Goal: Task Accomplishment & Management: Manage account settings

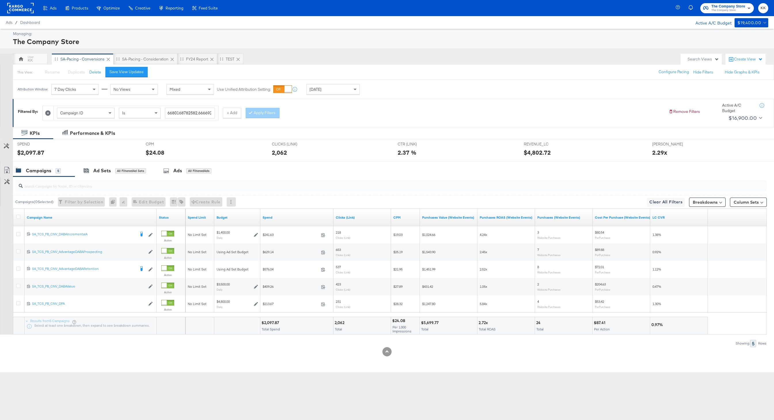
click at [151, 55] on div "SA-Pacing - Consideration" at bounding box center [145, 59] width 64 height 12
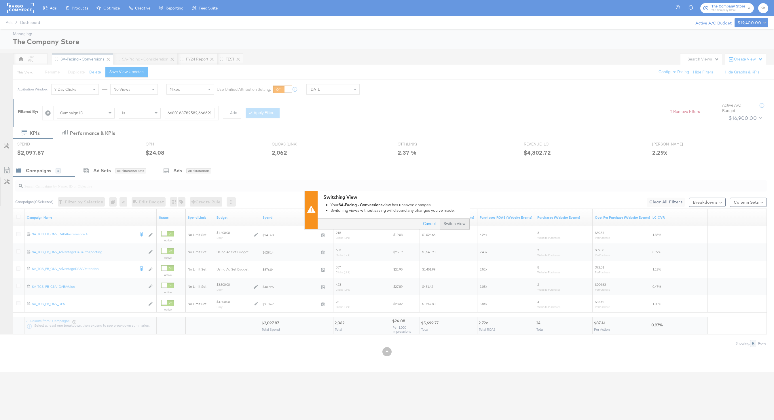
click at [440, 222] on button "Switch View" at bounding box center [455, 224] width 30 height 10
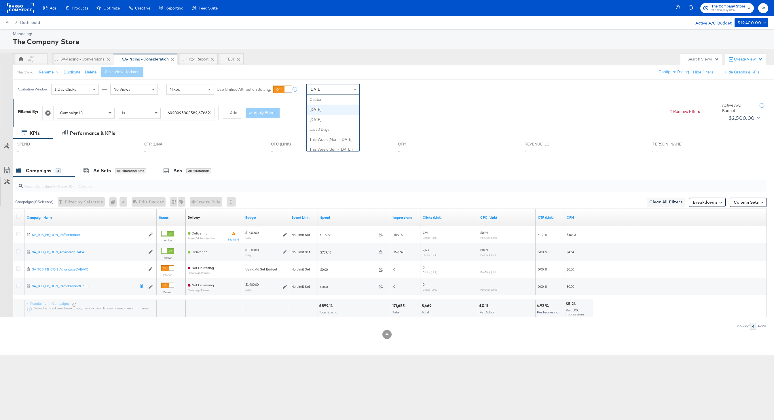
click at [330, 88] on div "[DATE]" at bounding box center [333, 89] width 53 height 10
click at [415, 80] on div "Attribution Window: 1 Day Clicks No Views Mixed Use Unified Attribution Setting…" at bounding box center [387, 89] width 774 height 19
click at [85, 60] on div "SA-Pacing - Conversions" at bounding box center [82, 58] width 44 height 5
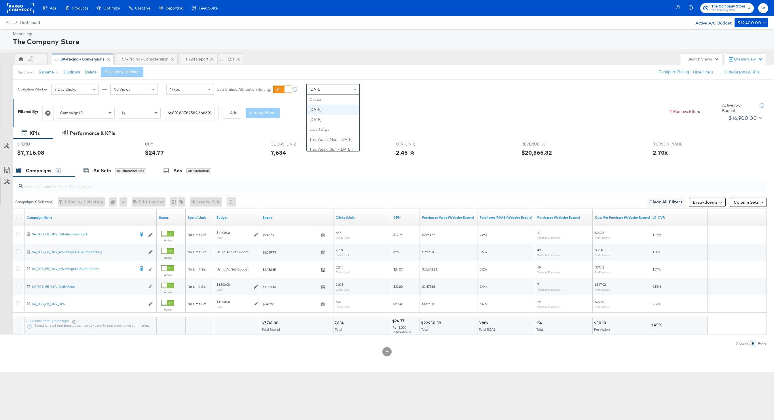
click at [317, 89] on span "[DATE]" at bounding box center [316, 89] width 12 height 5
click at [351, 74] on div "This View: Rename Duplicate Delete Save View Updates Configure Pacing Hide Filt…" at bounding box center [393, 72] width 761 height 16
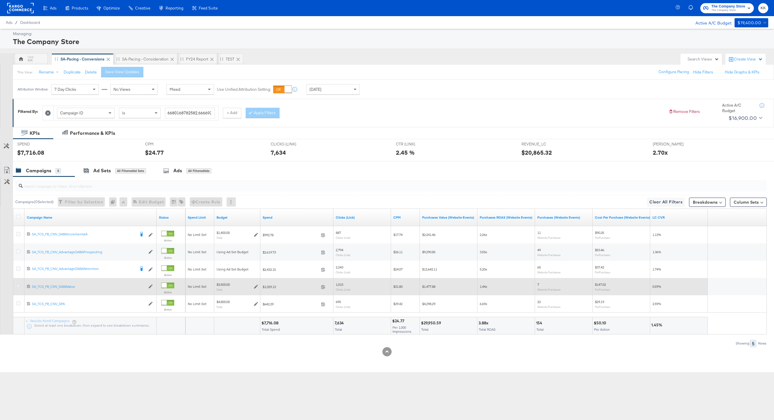
click at [16, 284] on icon at bounding box center [18, 286] width 4 height 4
click at [0, 0] on input "checkbox" at bounding box center [0, 0] width 0 height 0
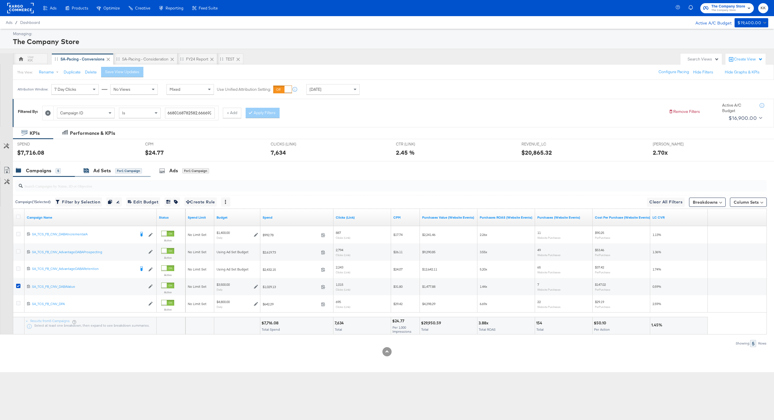
click at [112, 168] on div "Ad Sets for 1 Campaign" at bounding box center [113, 170] width 58 height 7
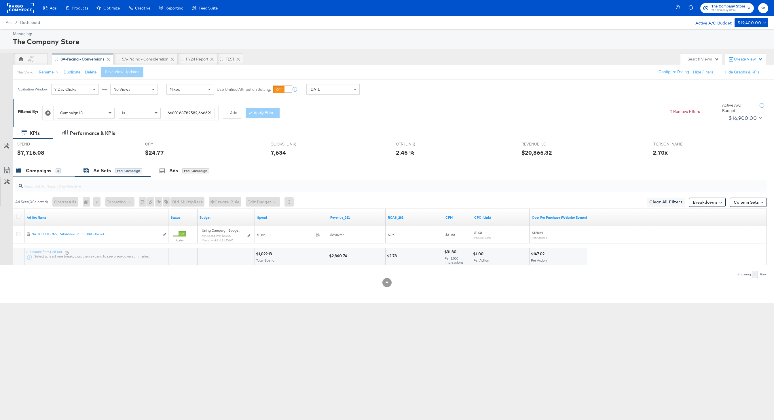
click at [48, 173] on div "Campaigns" at bounding box center [38, 170] width 25 height 7
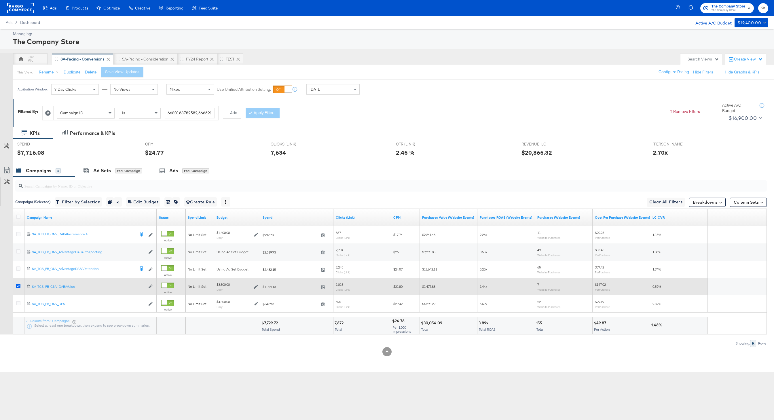
click at [19, 286] on icon at bounding box center [18, 286] width 4 height 4
click at [0, 0] on input "checkbox" at bounding box center [0, 0] width 0 height 0
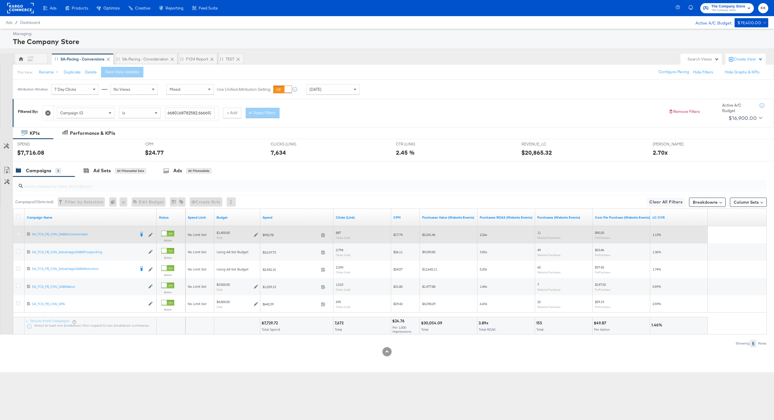
click at [17, 233] on icon at bounding box center [18, 234] width 4 height 4
click at [0, 0] on input "checkbox" at bounding box center [0, 0] width 0 height 0
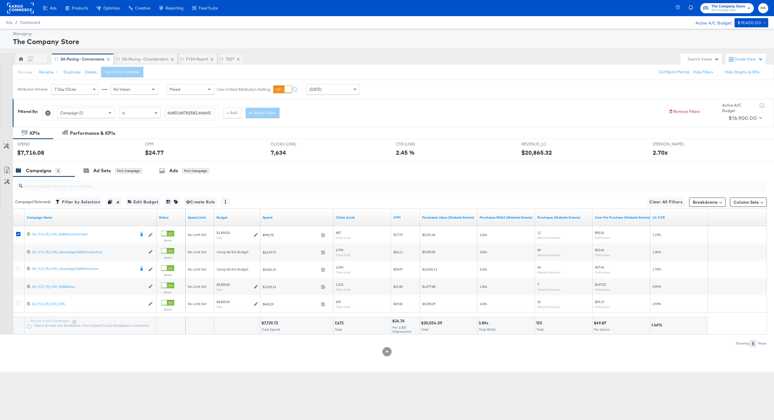
click at [121, 157] on div "SPEND SPEND $7,716.08" at bounding box center [77, 150] width 128 height 22
click at [121, 168] on div "for 1 Campaign" at bounding box center [128, 170] width 27 height 5
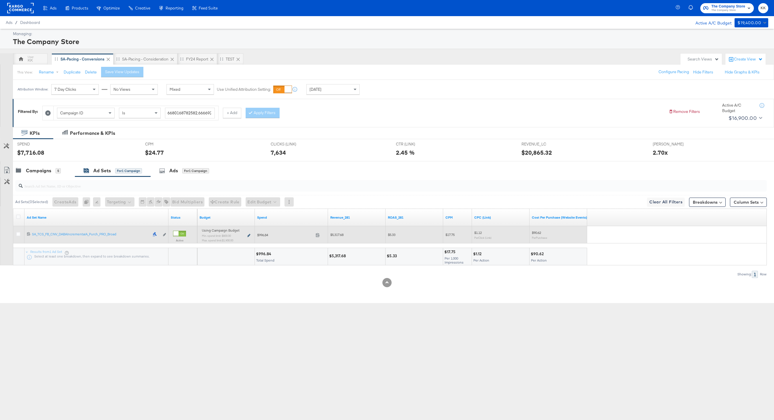
click at [250, 235] on icon at bounding box center [248, 235] width 3 height 3
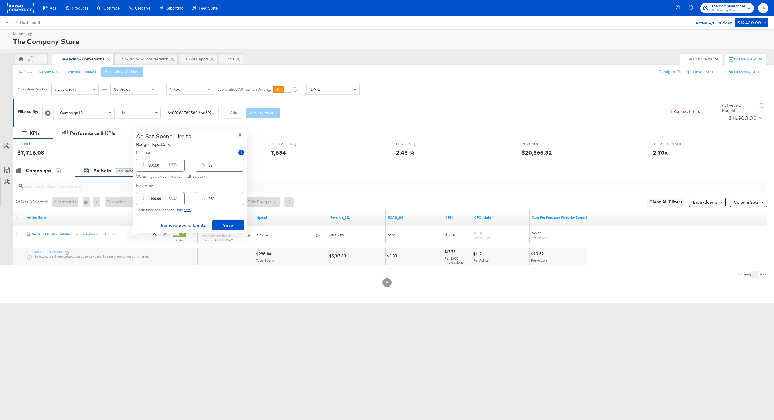
drag, startPoint x: 149, startPoint y: 163, endPoint x: 154, endPoint y: 180, distance: 17.4
click at [149, 166] on input "800.00" at bounding box center [157, 163] width 18 height 12
type input "100.00"
type input "7"
type input "1000.00"
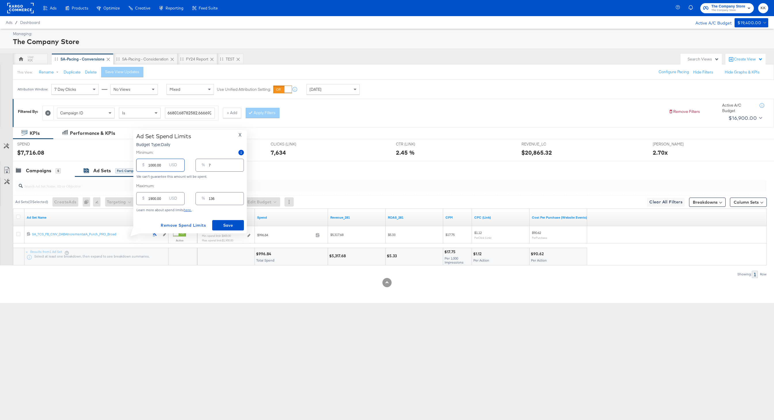
type input "71"
type input "1000.00"
click at [153, 199] on input "1900.00" at bounding box center [157, 196] width 18 height 12
type input "100.00"
type input "7"
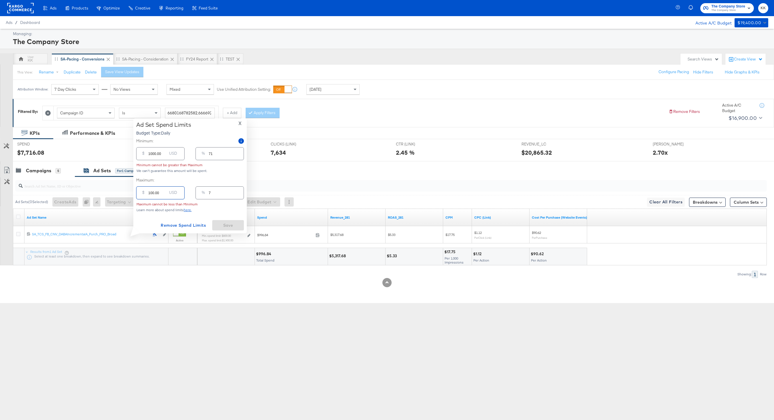
type input "1700.00"
type input "121"
type input "100.00"
type input "7"
type input "1800.00"
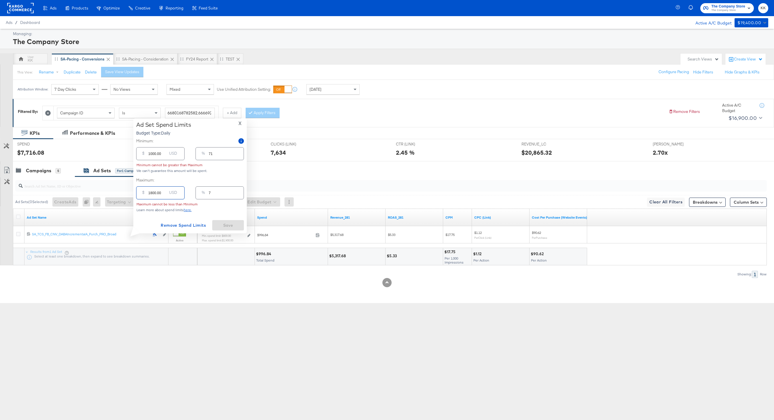
type input "129"
type input "1800.00"
click at [232, 228] on span "Save" at bounding box center [228, 225] width 27 height 7
click at [24, 177] on div "Campaigns 5" at bounding box center [44, 170] width 62 height 12
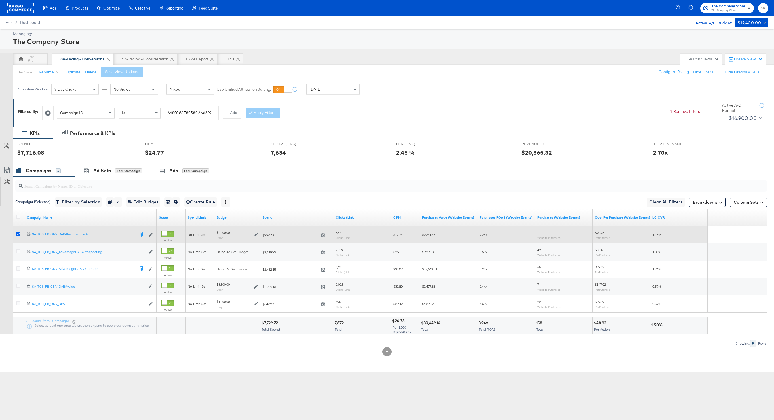
click at [19, 233] on icon at bounding box center [18, 234] width 4 height 4
click at [0, 0] on input "checkbox" at bounding box center [0, 0] width 0 height 0
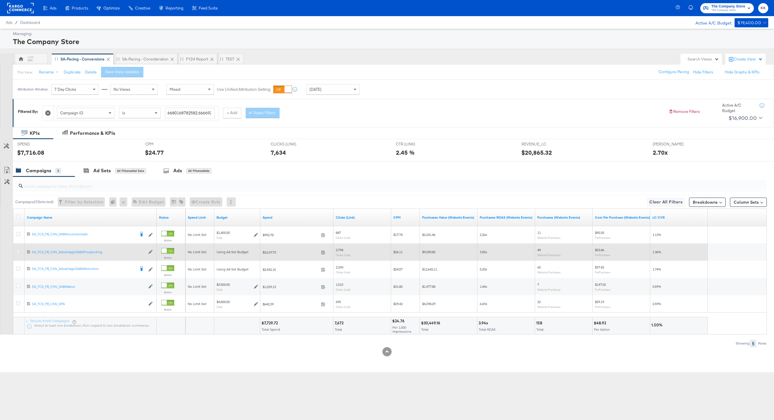
click at [20, 250] on icon at bounding box center [18, 251] width 4 height 4
click at [0, 0] on input "checkbox" at bounding box center [0, 0] width 0 height 0
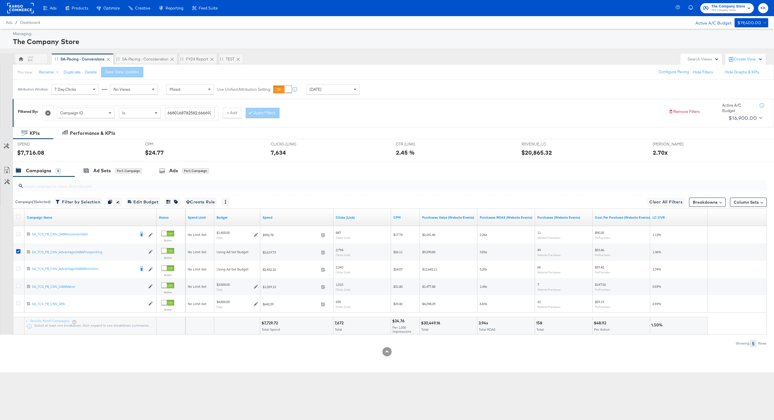
click at [113, 160] on div "SPEND SPEND $7,716.08" at bounding box center [77, 150] width 128 height 22
click at [114, 166] on div "Ad Sets for 1 Campaign" at bounding box center [113, 170] width 76 height 12
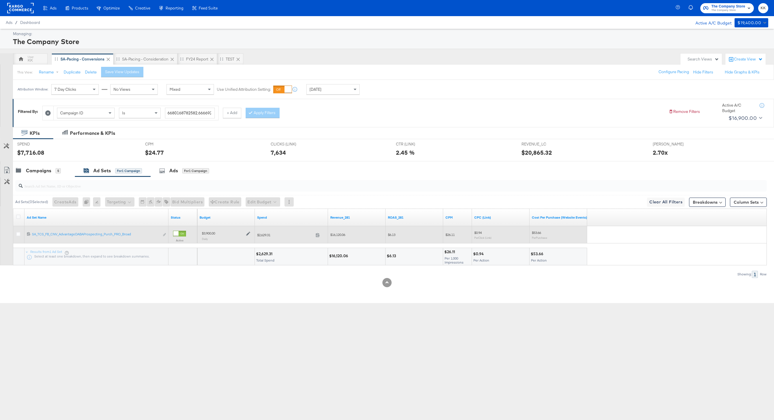
click at [249, 234] on icon at bounding box center [248, 234] width 4 height 4
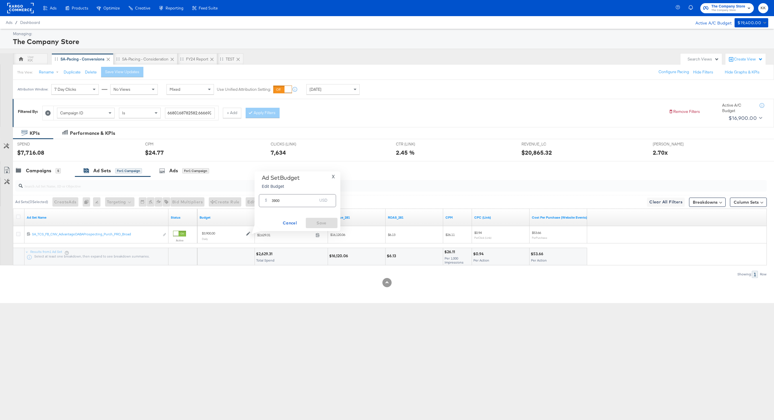
click at [15, 217] on div at bounding box center [19, 217] width 11 height 10
click at [18, 217] on icon at bounding box center [18, 217] width 4 height 4
click at [0, 0] on input "checkbox" at bounding box center [0, 0] width 0 height 0
click at [234, 202] on button "Create Rule" at bounding box center [217, 201] width 33 height 9
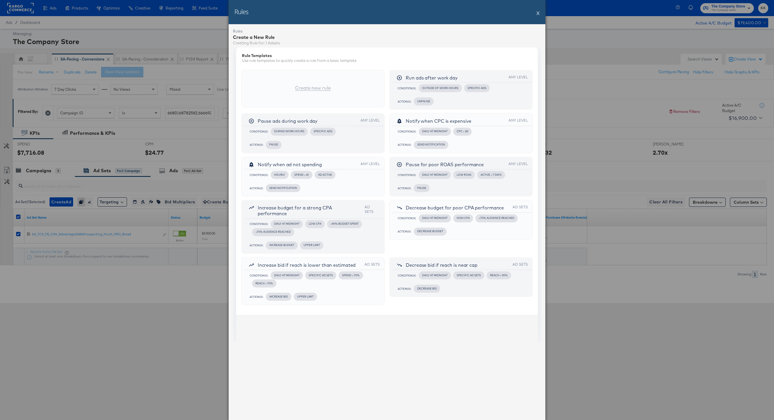
click at [539, 13] on button "X" at bounding box center [538, 13] width 3 height 12
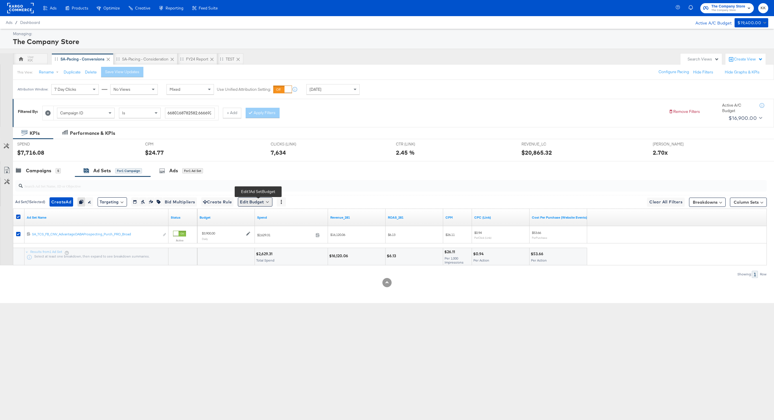
click at [253, 205] on button "Edit Budget" at bounding box center [255, 201] width 35 height 9
click at [265, 215] on span "Edit Ad Set Budget" at bounding box center [256, 216] width 33 height 7
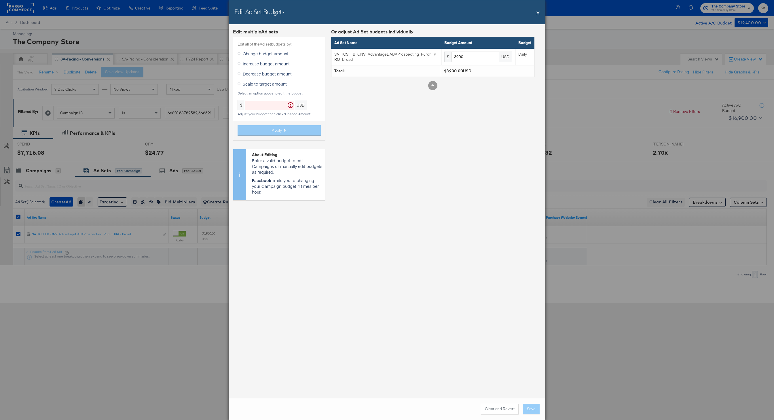
click at [259, 75] on span "Decrease budget amount" at bounding box center [267, 74] width 49 height 6
click at [0, 0] on input "Decrease budget amount" at bounding box center [0, 0] width 0 height 0
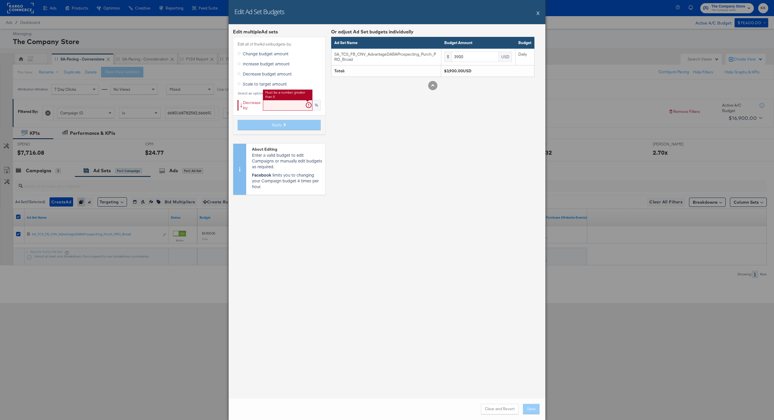
click at [266, 102] on input "text" at bounding box center [288, 105] width 50 height 11
type input "19"
click at [277, 126] on span "Apply" at bounding box center [277, 124] width 10 height 5
type input "3159"
click at [534, 409] on button "Save" at bounding box center [531, 409] width 17 height 10
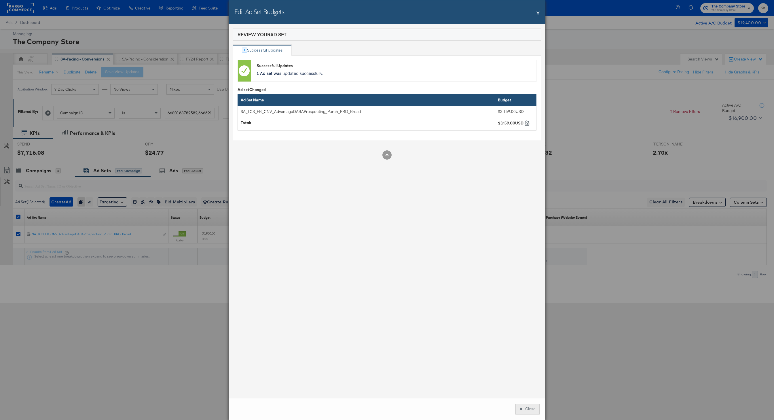
click at [533, 409] on button "Close" at bounding box center [527, 409] width 24 height 10
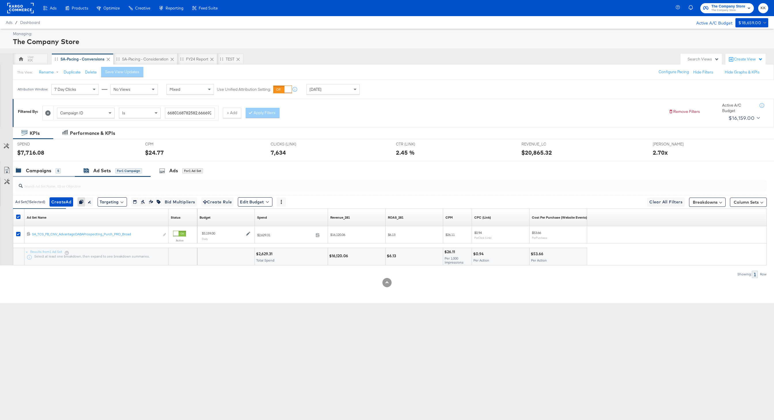
click at [54, 173] on div "Campaigns 5" at bounding box center [38, 170] width 45 height 7
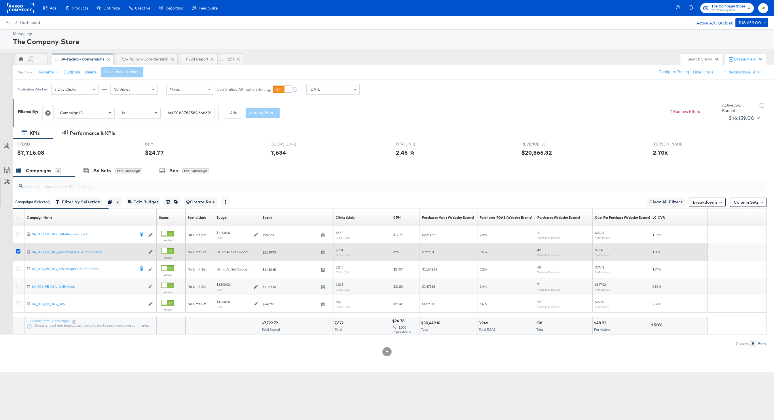
click at [17, 251] on icon at bounding box center [18, 251] width 4 height 4
click at [0, 0] on input "checkbox" at bounding box center [0, 0] width 0 height 0
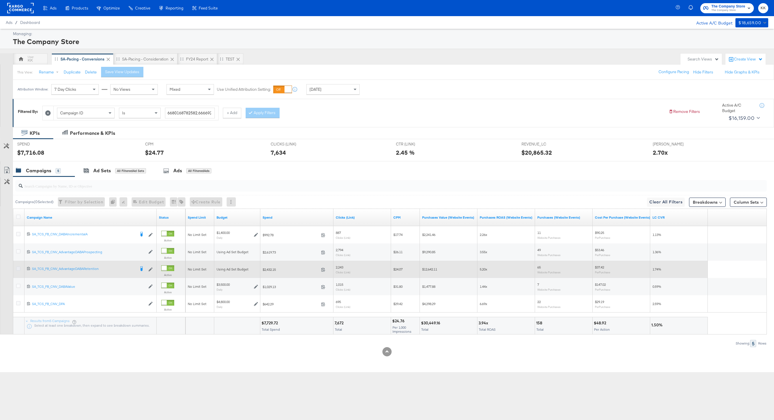
click at [18, 268] on icon at bounding box center [18, 268] width 4 height 4
click at [0, 0] on input "checkbox" at bounding box center [0, 0] width 0 height 0
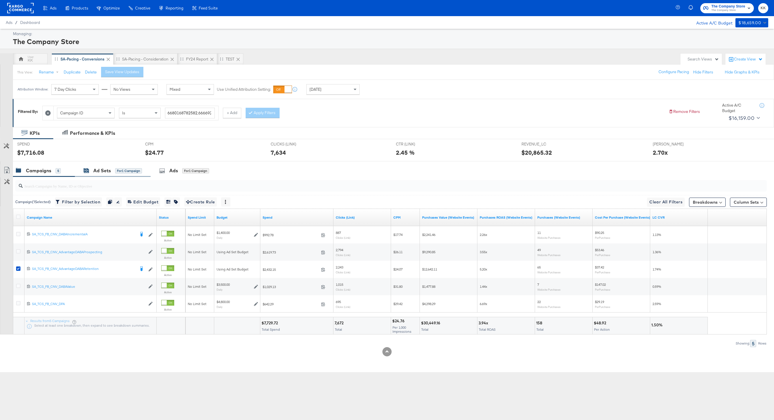
click at [94, 170] on div "Ad Sets" at bounding box center [102, 170] width 18 height 7
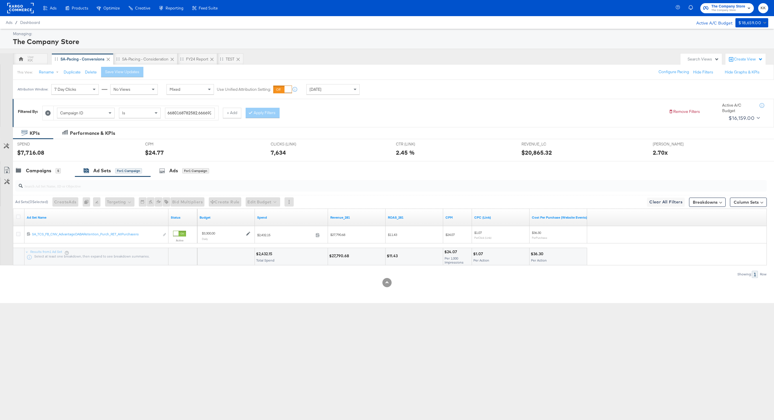
click at [26, 163] on div at bounding box center [387, 163] width 774 height 5
click at [37, 174] on div "Campaigns" at bounding box center [38, 170] width 25 height 7
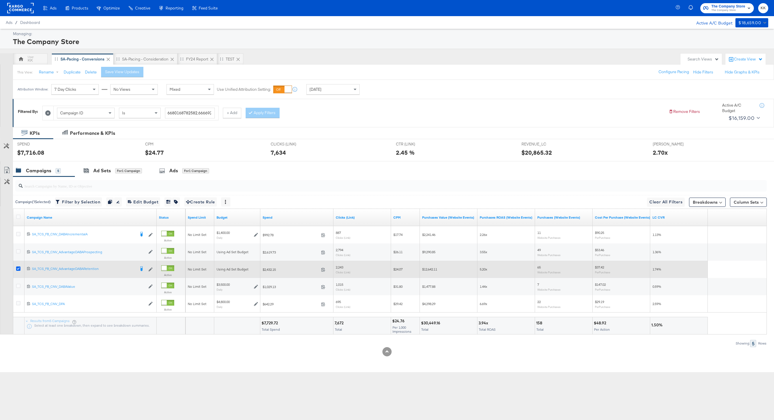
click at [17, 268] on icon at bounding box center [18, 268] width 4 height 4
click at [0, 0] on input "checkbox" at bounding box center [0, 0] width 0 height 0
